Goal: Task Accomplishment & Management: Use online tool/utility

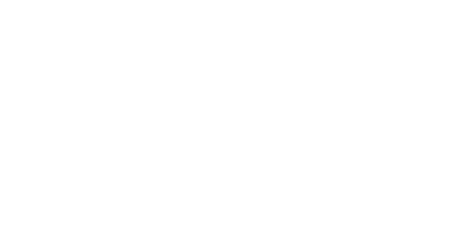
scroll to position [21, 0]
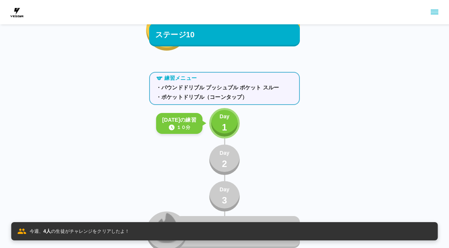
click at [230, 125] on button "Day 1" at bounding box center [224, 123] width 30 height 30
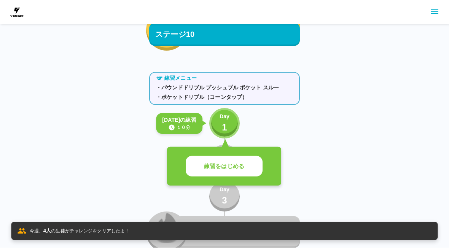
click at [246, 171] on button "練習をはじめる" at bounding box center [224, 166] width 77 height 21
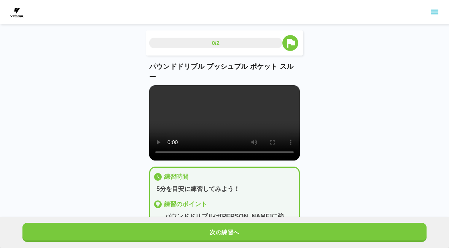
click at [226, 132] on video at bounding box center [224, 122] width 151 height 75
click at [260, 126] on video at bounding box center [224, 122] width 151 height 75
click at [262, 123] on video at bounding box center [224, 122] width 151 height 75
click at [254, 133] on video at bounding box center [224, 122] width 151 height 75
click at [255, 139] on video at bounding box center [224, 122] width 151 height 75
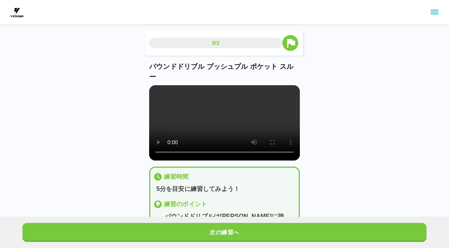
click at [258, 126] on video at bounding box center [224, 122] width 151 height 75
click at [269, 126] on video at bounding box center [224, 122] width 151 height 75
click at [262, 126] on video at bounding box center [224, 122] width 151 height 75
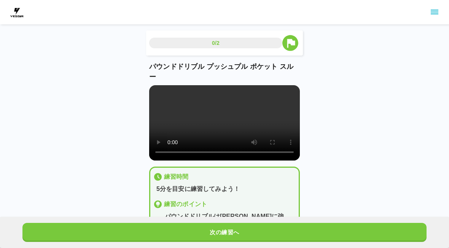
click at [255, 128] on video at bounding box center [224, 122] width 151 height 75
click at [279, 140] on video at bounding box center [224, 122] width 151 height 75
click at [243, 227] on button "次の練習へ" at bounding box center [224, 232] width 404 height 19
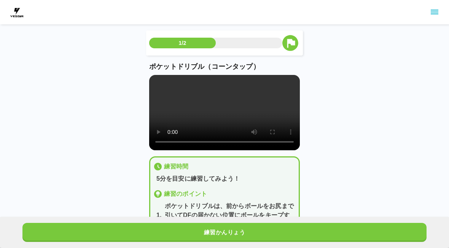
click at [253, 119] on video at bounding box center [224, 112] width 151 height 75
click at [254, 112] on video at bounding box center [224, 112] width 151 height 75
click at [257, 115] on video at bounding box center [224, 112] width 151 height 75
click at [259, 115] on video at bounding box center [224, 112] width 151 height 75
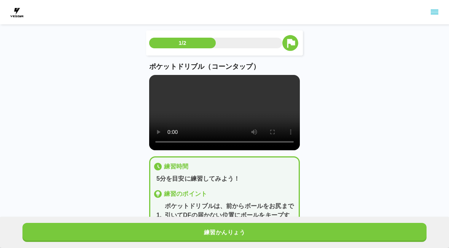
click at [262, 114] on video at bounding box center [224, 112] width 151 height 75
click at [261, 115] on video at bounding box center [224, 112] width 151 height 75
click at [224, 112] on video at bounding box center [224, 112] width 151 height 75
click at [227, 229] on button "練習かんりょう" at bounding box center [224, 232] width 404 height 19
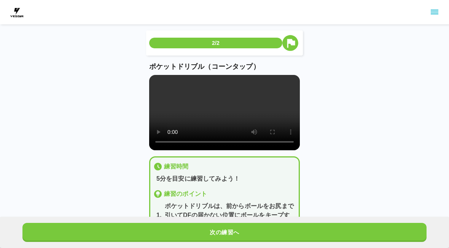
click at [235, 237] on button "次の練習へ" at bounding box center [224, 232] width 404 height 19
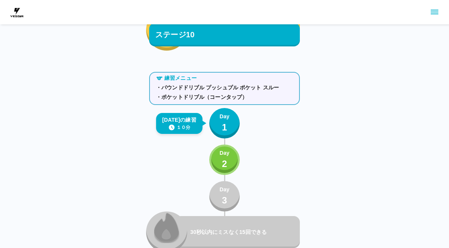
scroll to position [5271, 0]
